Goal: Transaction & Acquisition: Purchase product/service

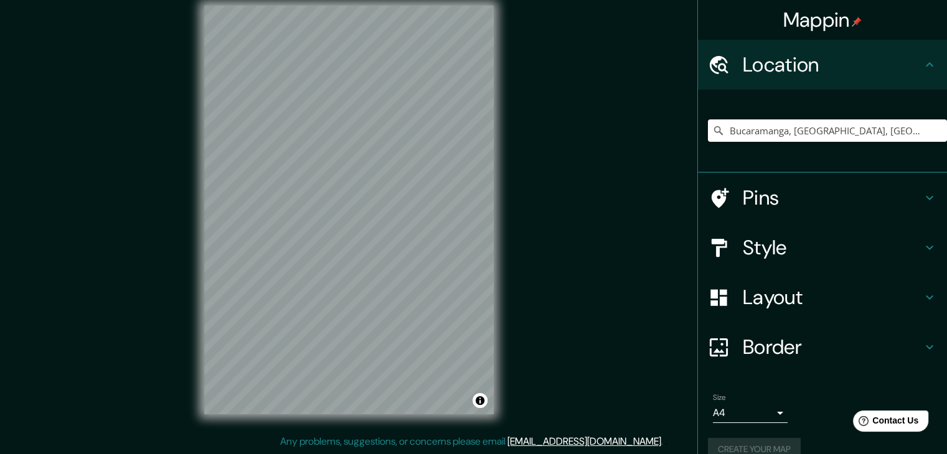
scroll to position [21, 0]
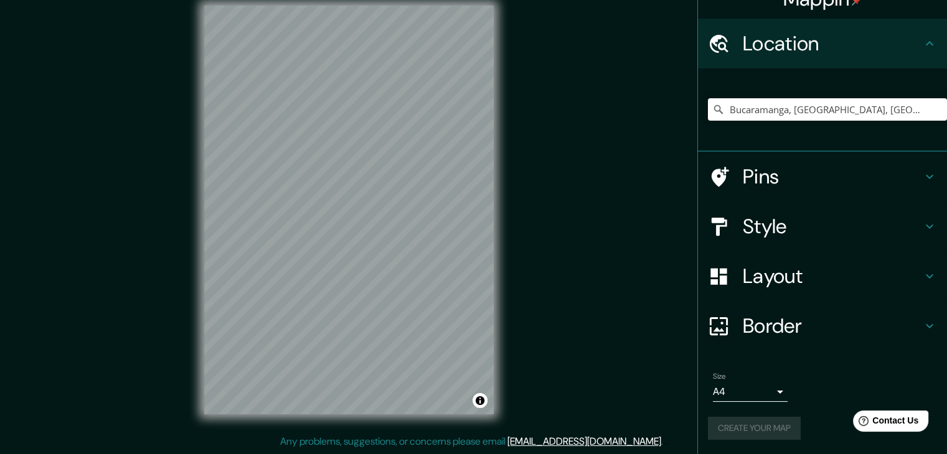
click at [749, 436] on div "Create your map" at bounding box center [822, 428] width 229 height 23
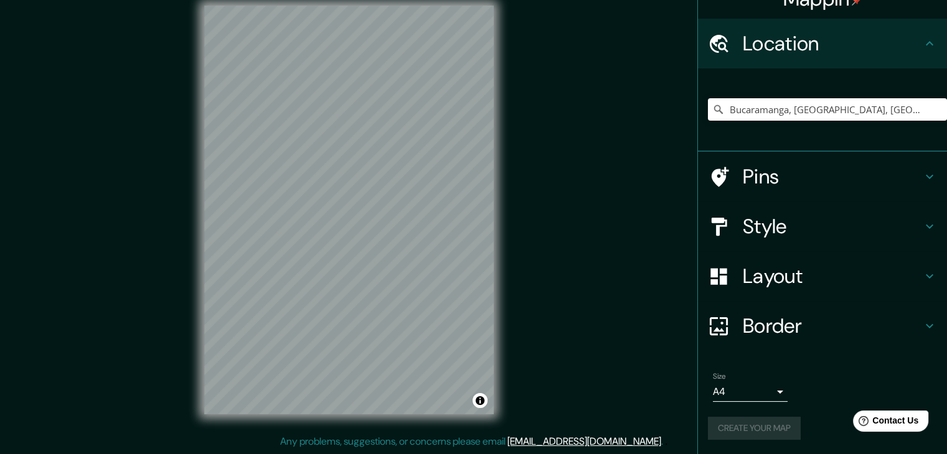
click at [749, 436] on div "Create your map" at bounding box center [822, 428] width 229 height 23
click at [769, 231] on h4 "Style" at bounding box center [832, 226] width 179 height 25
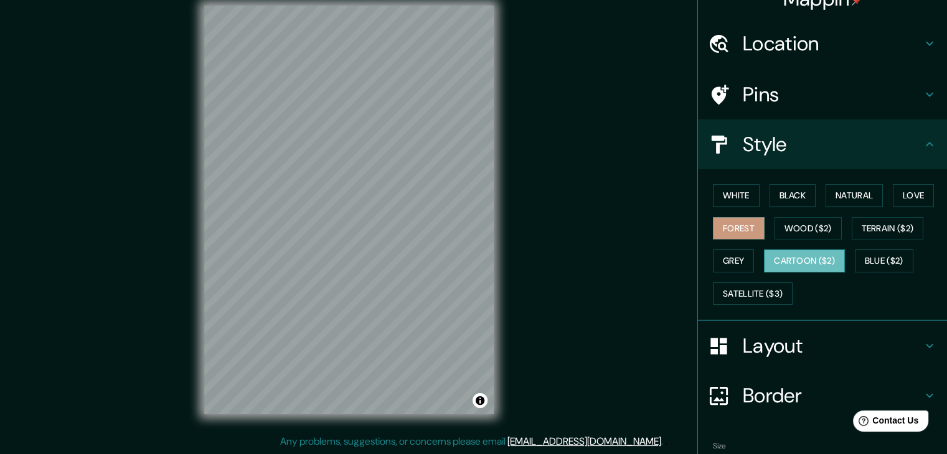
click at [781, 257] on button "Cartoon ($2)" at bounding box center [804, 261] width 81 height 23
click at [870, 258] on button "Blue ($2)" at bounding box center [884, 261] width 59 height 23
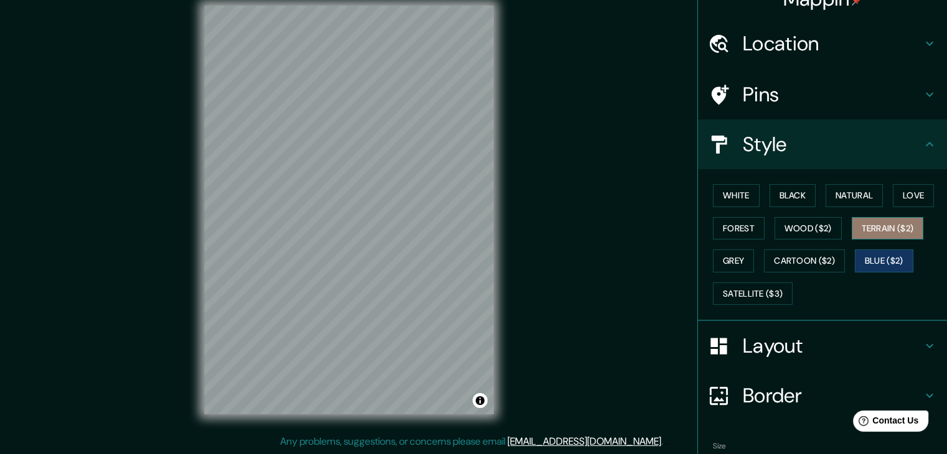
click at [874, 231] on button "Terrain ($2)" at bounding box center [887, 228] width 72 height 23
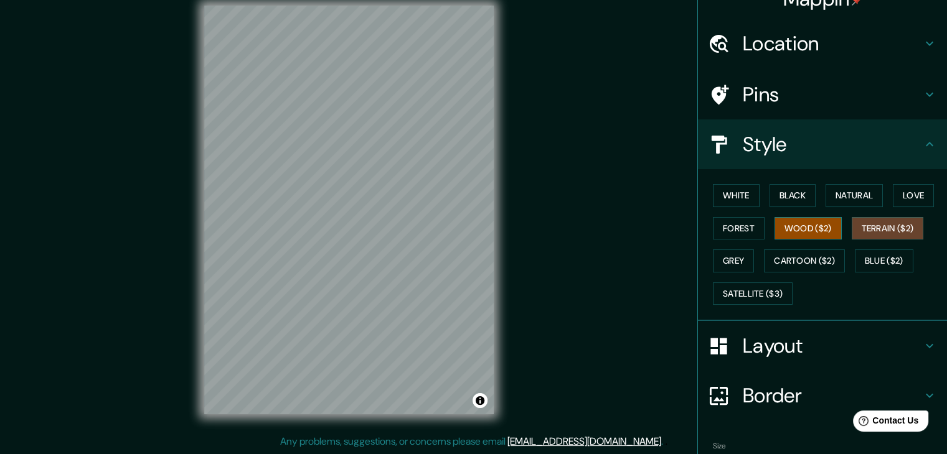
click at [829, 237] on button "Wood ($2)" at bounding box center [807, 228] width 67 height 23
click at [731, 260] on button "Grey" at bounding box center [733, 261] width 41 height 23
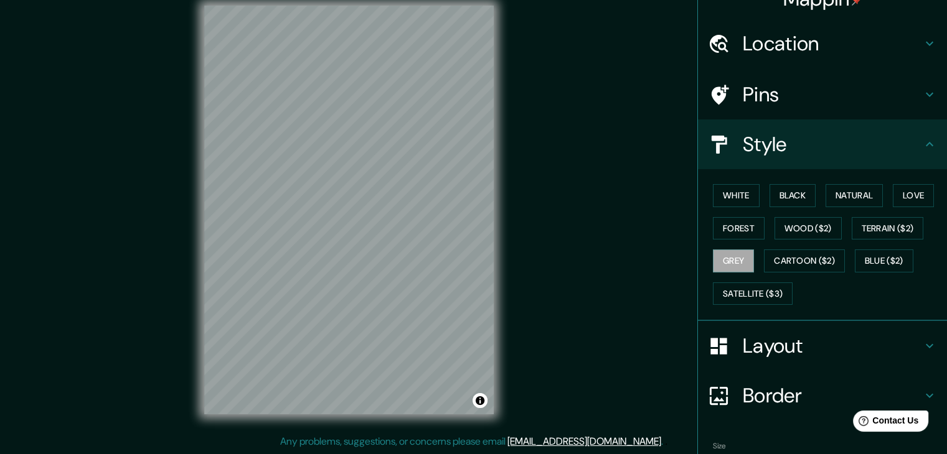
click at [718, 238] on div "White Black Natural Love Forest Wood ($2) Terrain ($2) Grey Cartoon ($2) Blue (…" at bounding box center [827, 244] width 239 height 131
click at [725, 227] on button "Forest" at bounding box center [739, 228] width 52 height 23
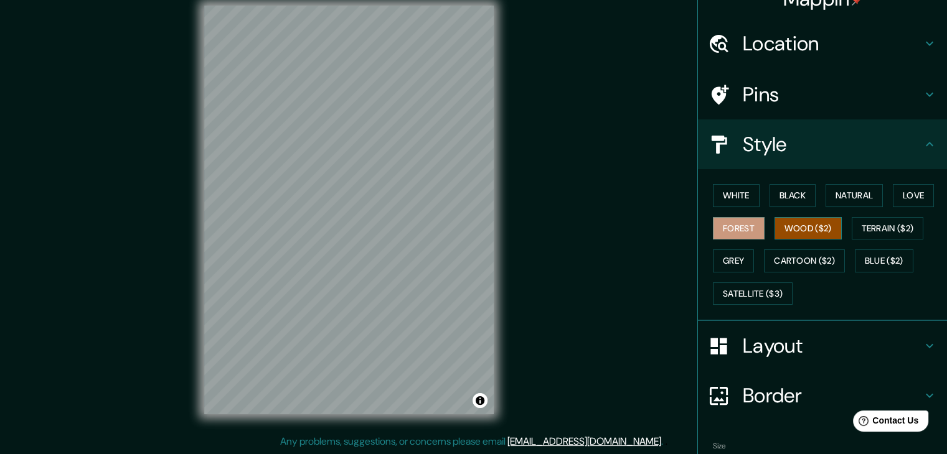
click at [789, 233] on button "Wood ($2)" at bounding box center [807, 228] width 67 height 23
click at [864, 225] on button "Terrain ($2)" at bounding box center [887, 228] width 72 height 23
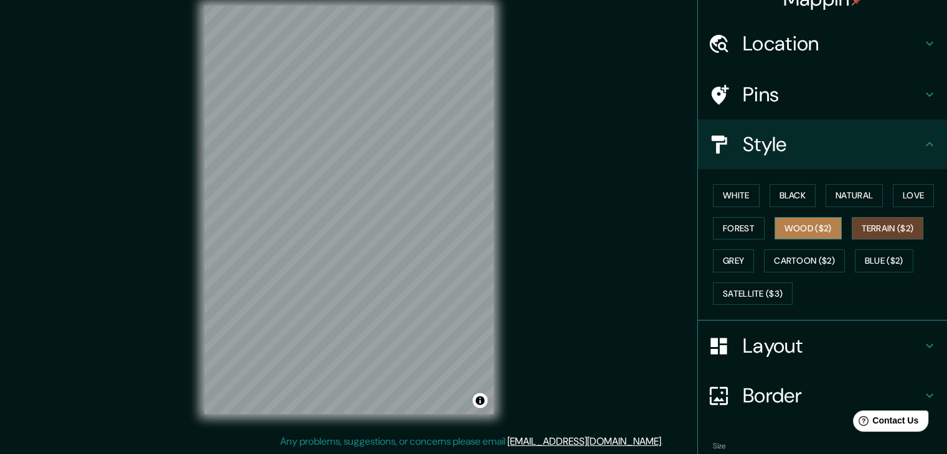
click at [823, 217] on button "Wood ($2)" at bounding box center [807, 228] width 67 height 23
click at [851, 222] on button "Terrain ($2)" at bounding box center [887, 228] width 72 height 23
click at [820, 222] on button "Wood ($2)" at bounding box center [807, 228] width 67 height 23
drag, startPoint x: 870, startPoint y: 225, endPoint x: 831, endPoint y: 218, distance: 39.8
click at [861, 225] on button "Terrain ($2)" at bounding box center [887, 228] width 72 height 23
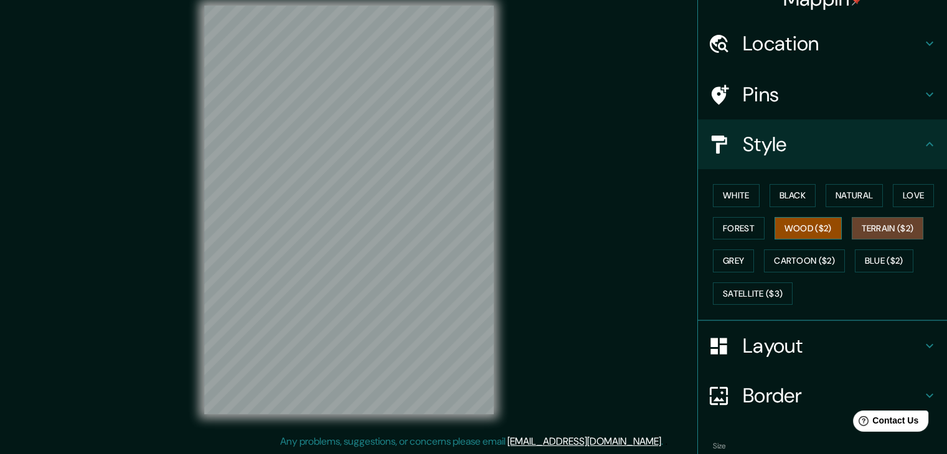
click at [823, 220] on button "Wood ($2)" at bounding box center [807, 228] width 67 height 23
